Goal: Information Seeking & Learning: Find specific fact

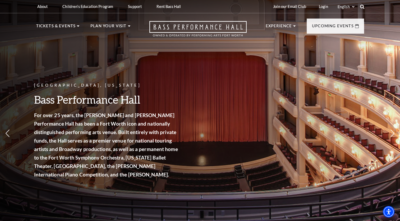
click at [361, 7] on icon at bounding box center [362, 6] width 5 height 5
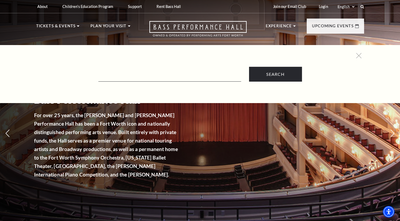
click at [150, 69] on form "Search" at bounding box center [200, 74] width 323 height 15
click at [112, 76] on input "Text field" at bounding box center [169, 76] width 143 height 11
type input "tech specs"
click at [249, 67] on input "Search" at bounding box center [275, 74] width 53 height 15
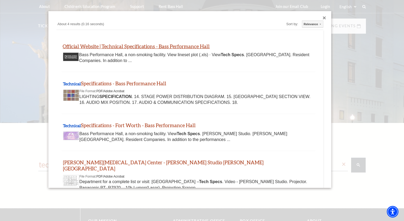
click at [83, 47] on link "Official Website | Technical Specifications - Bass Performance Hall" at bounding box center [136, 46] width 147 height 6
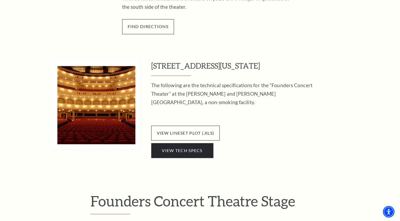
scroll to position [529, 0]
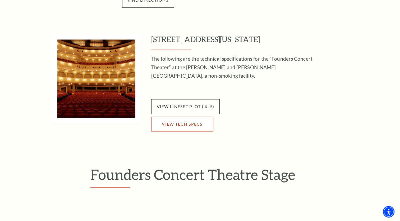
click at [184, 124] on span "View Tech Specs" at bounding box center [182, 123] width 40 height 5
